Goal: Task Accomplishment & Management: Use online tool/utility

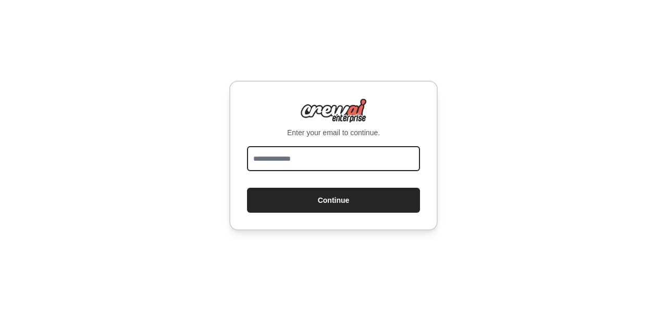
click at [311, 157] on input "email" at bounding box center [333, 158] width 173 height 25
type input "**********"
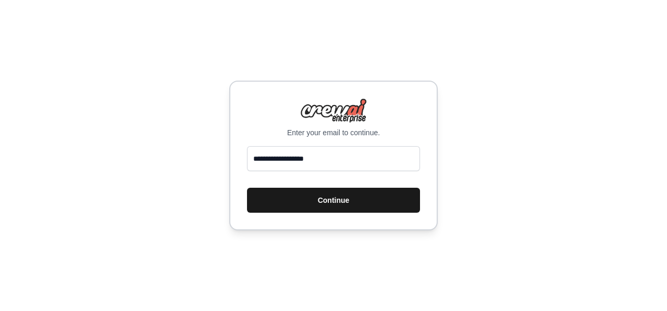
click at [324, 203] on button "Continue" at bounding box center [333, 200] width 173 height 25
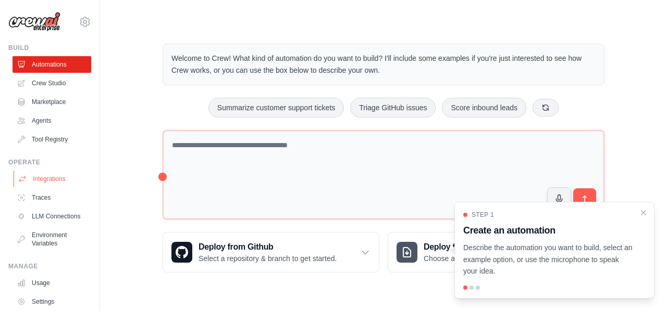
click at [64, 178] on link "Integrations" at bounding box center [53, 179] width 79 height 17
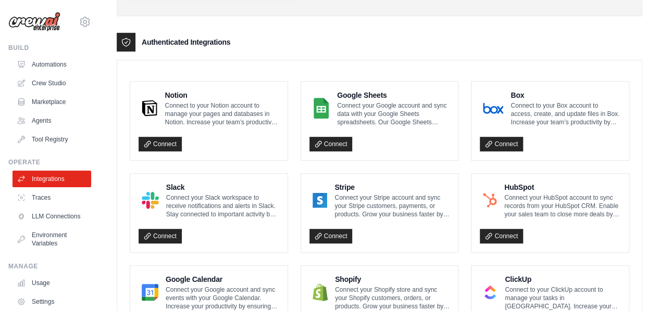
scroll to position [239, 0]
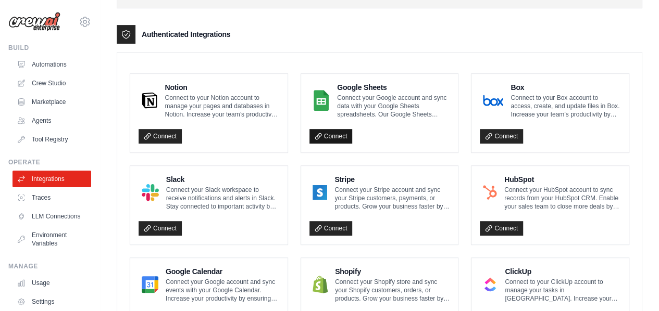
click at [333, 136] on link "Connect" at bounding box center [330, 136] width 43 height 15
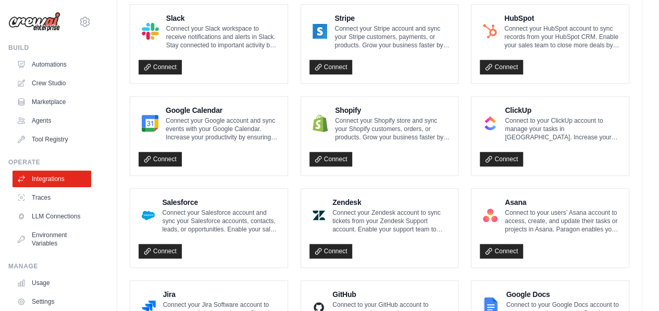
scroll to position [404, 0]
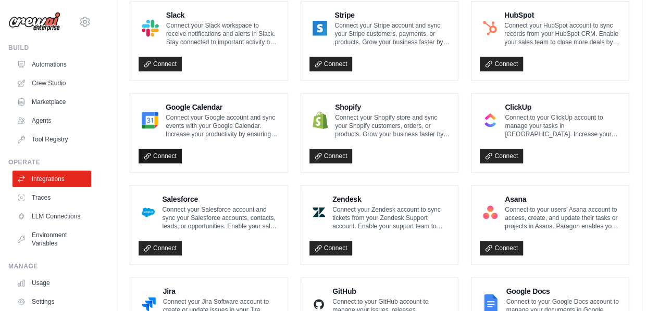
click at [170, 150] on link "Connect" at bounding box center [160, 156] width 43 height 15
